Goal: Information Seeking & Learning: Understand process/instructions

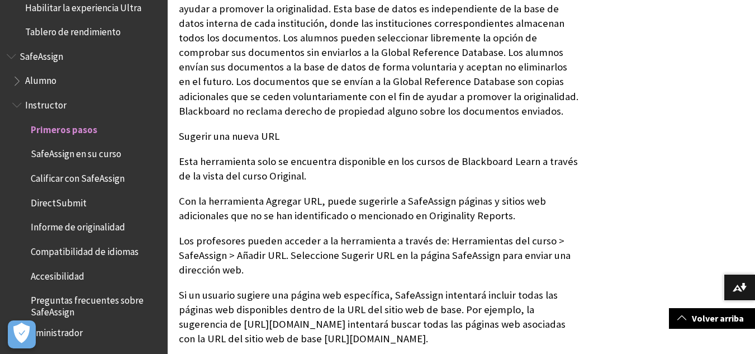
scroll to position [860, 0]
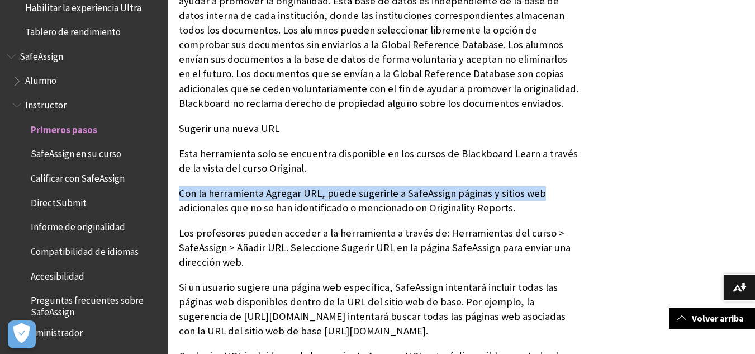
drag, startPoint x: 752, startPoint y: 162, endPoint x: 753, endPoint y: 187, distance: 24.6
click at [753, 187] on div "Vea un video sobre SafeAssign ." at bounding box center [462, 184] width 588 height 1734
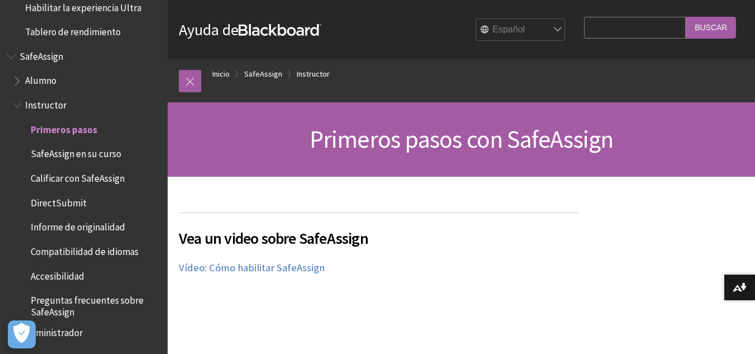
scroll to position [59, 0]
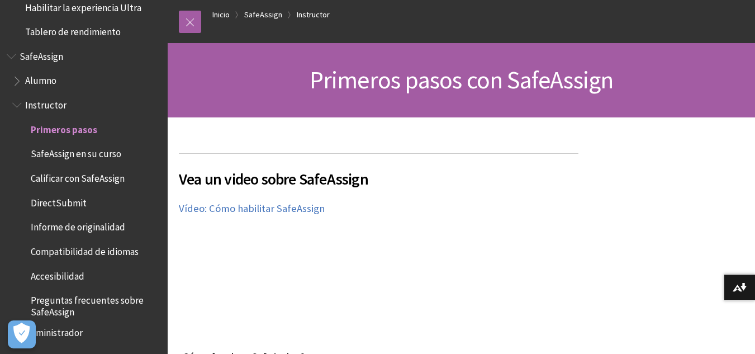
click at [84, 224] on span "Informe de originalidad" at bounding box center [78, 225] width 95 height 15
